Goal: Find specific page/section: Find specific page/section

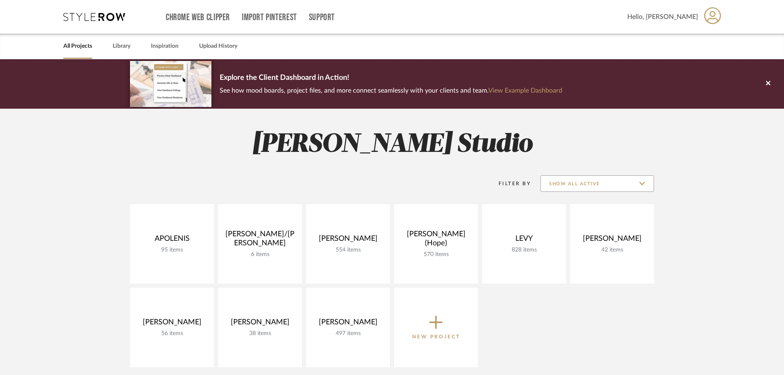
click at [599, 180] on input "Show All Active" at bounding box center [598, 183] width 114 height 16
click at [595, 249] on span "Archived" at bounding box center [597, 244] width 113 height 20
type input "Archived"
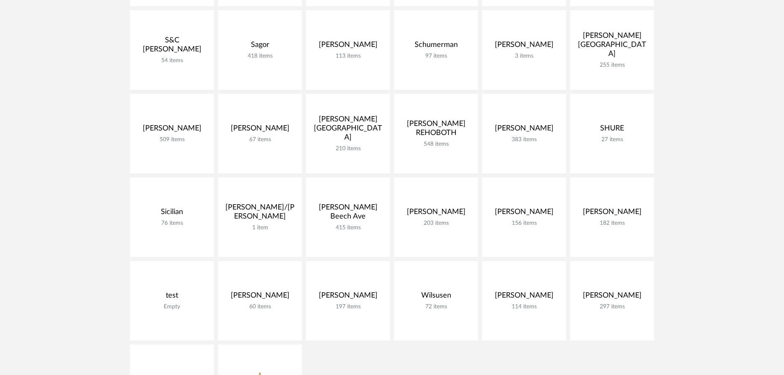
scroll to position [1098, 0]
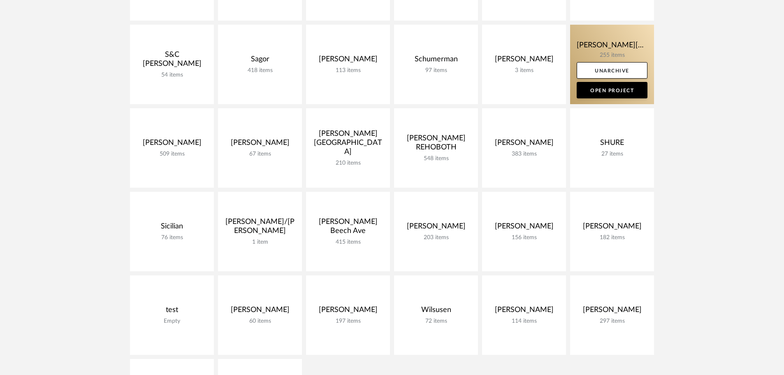
click at [613, 51] on link at bounding box center [612, 64] width 84 height 79
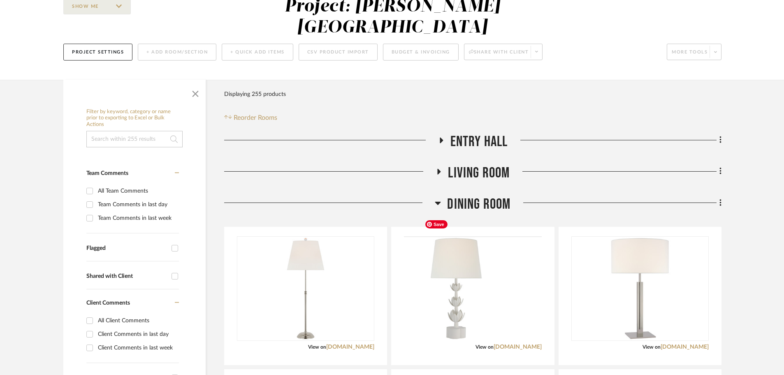
scroll to position [82, 0]
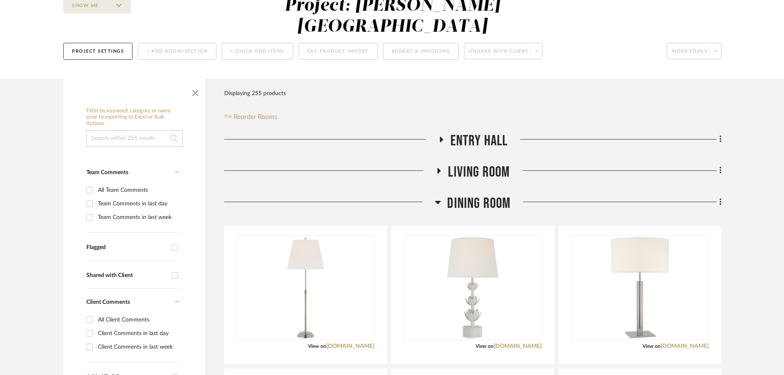
click at [436, 201] on icon at bounding box center [438, 202] width 6 height 3
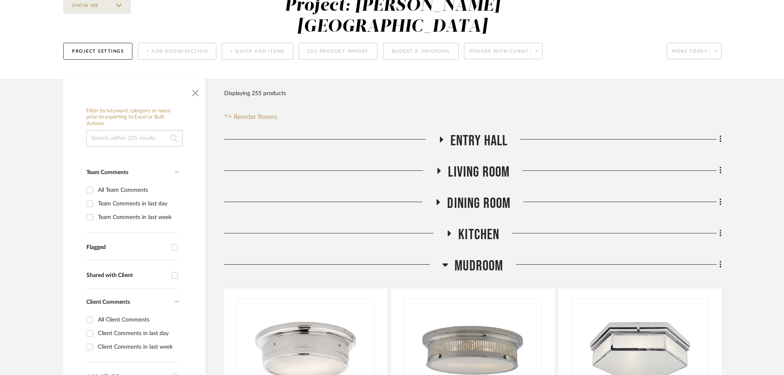
click at [447, 260] on icon at bounding box center [445, 265] width 6 height 10
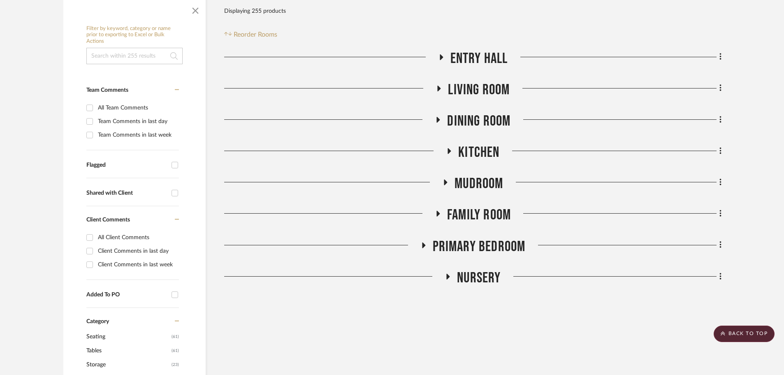
scroll to position [206, 0]
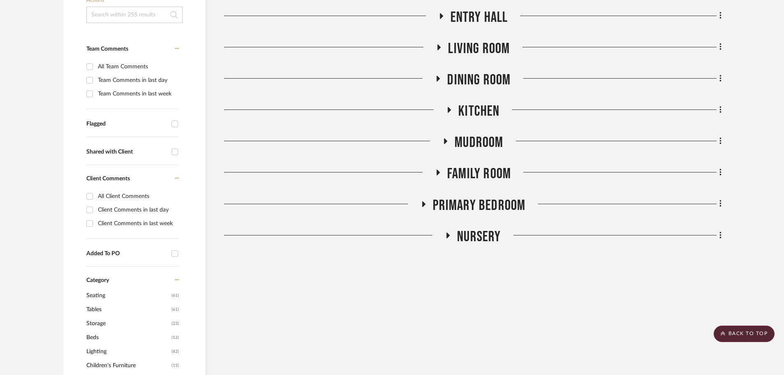
click at [438, 169] on icon at bounding box center [438, 172] width 10 height 6
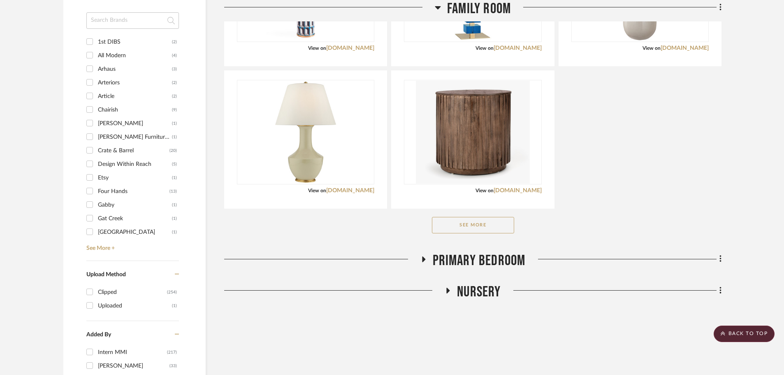
scroll to position [617, 0]
click at [494, 216] on button "See More" at bounding box center [473, 224] width 82 height 16
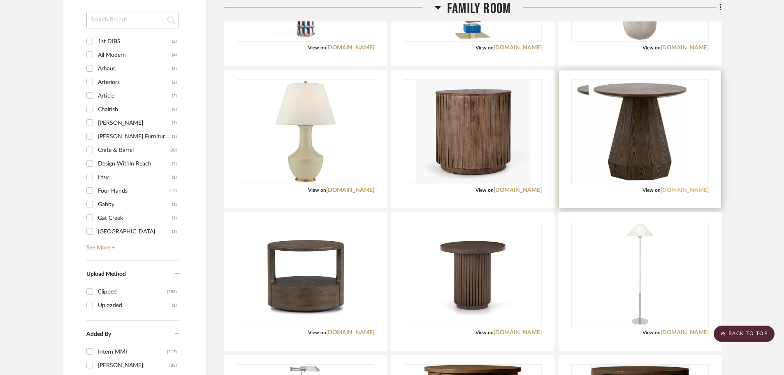
click at [684, 187] on link "[DOMAIN_NAME]" at bounding box center [685, 190] width 48 height 6
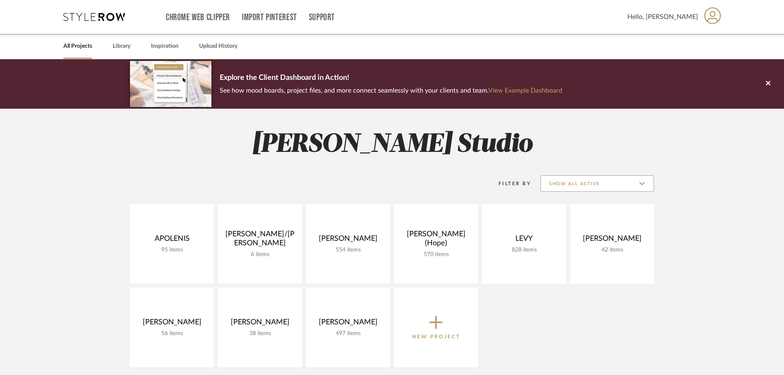
click at [591, 191] on input "Show All Active" at bounding box center [598, 183] width 114 height 16
click at [589, 249] on span "Archived" at bounding box center [597, 244] width 113 height 20
type input "Archived"
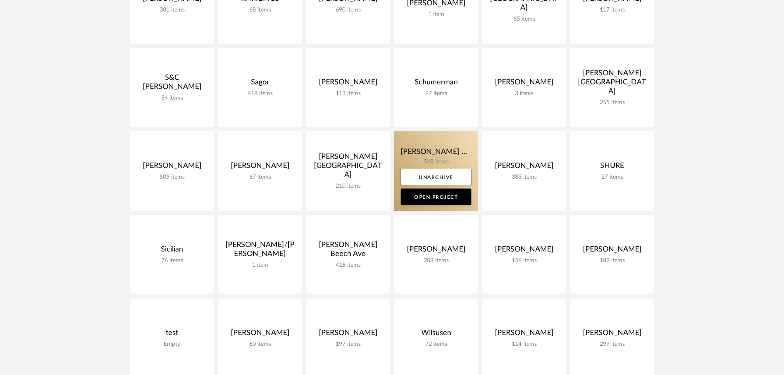
scroll to position [1069, 0]
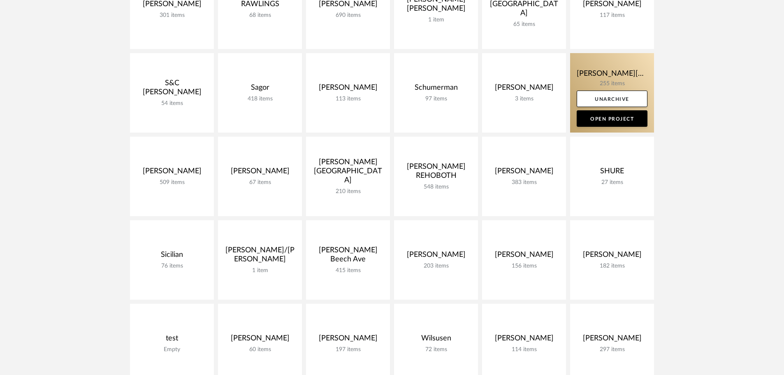
click at [619, 74] on link at bounding box center [612, 92] width 84 height 79
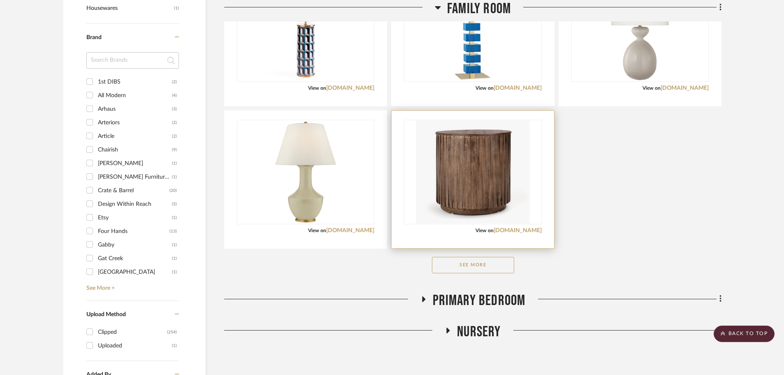
scroll to position [576, 0]
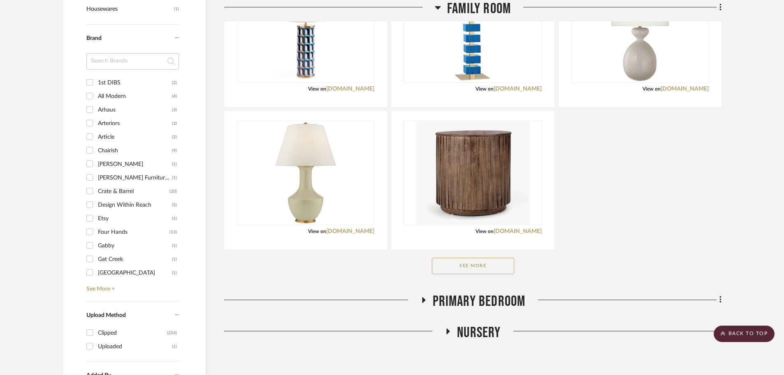
click at [489, 257] on button "See More" at bounding box center [473, 265] width 82 height 16
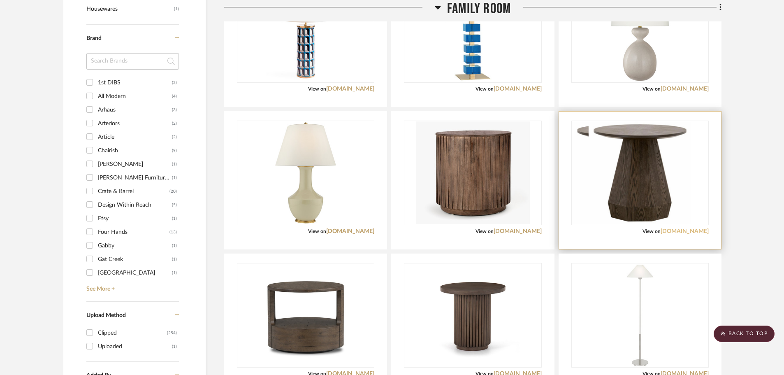
click at [688, 228] on link "[DOMAIN_NAME]" at bounding box center [685, 231] width 48 height 6
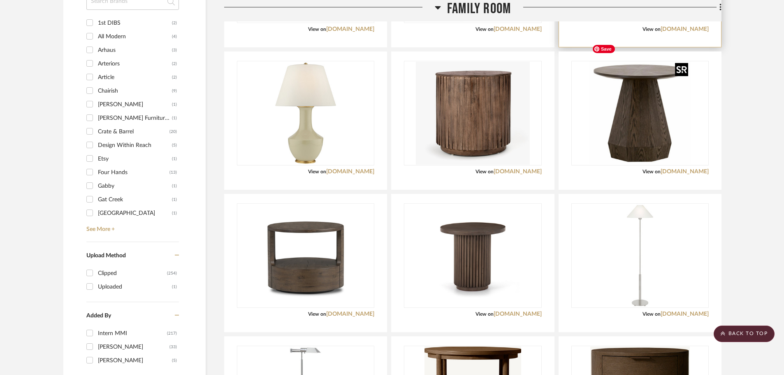
scroll to position [535, 0]
